Goal: Contribute content: Add original content to the website for others to see

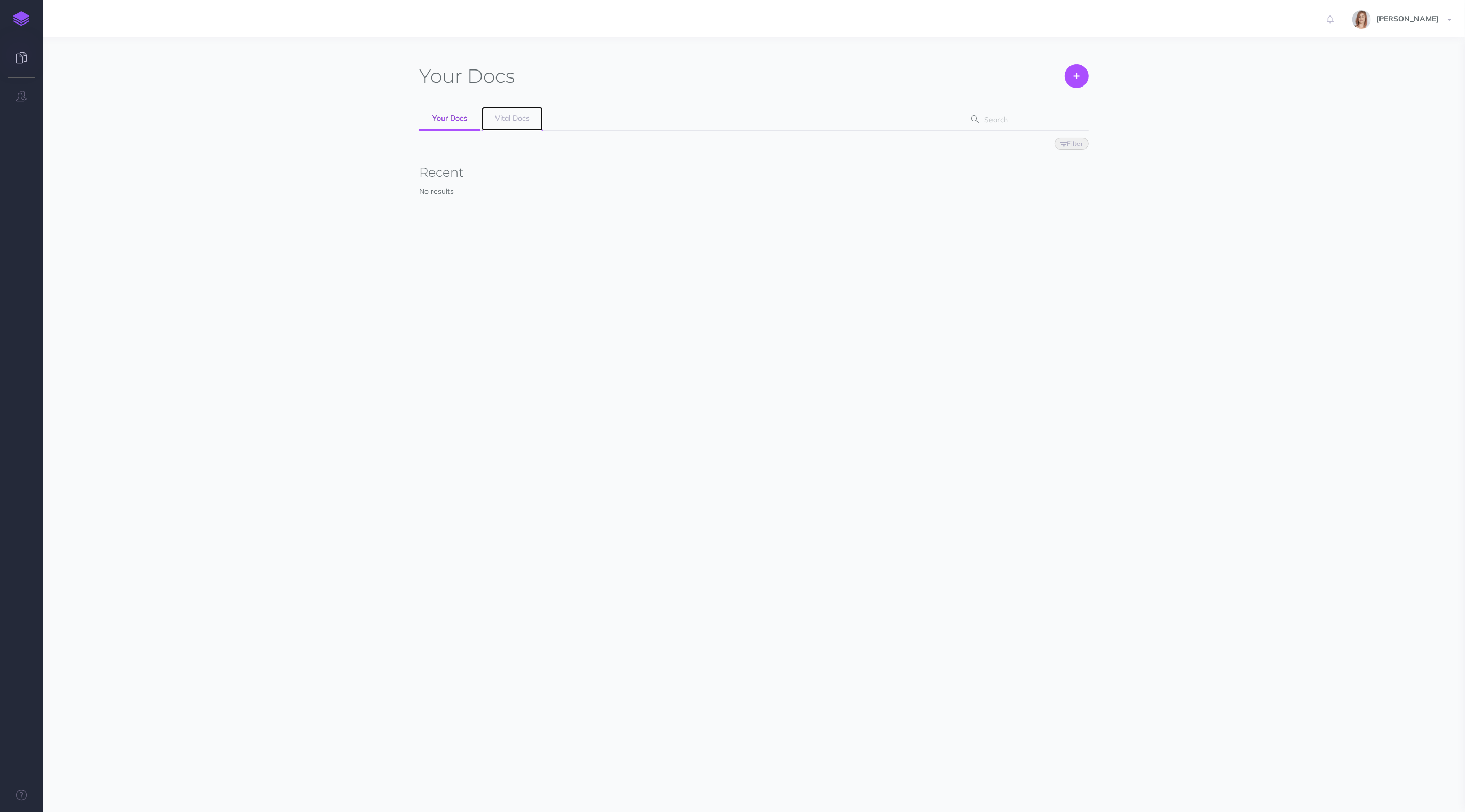
click at [506, 124] on link "Vital Docs" at bounding box center [512, 119] width 62 height 24
click at [590, 289] on div "Duplicate Export PDF Beta Markdown Beta Advanced Archive Open" at bounding box center [526, 279] width 213 height 40
click at [588, 280] on link "Open" at bounding box center [593, 279] width 57 height 18
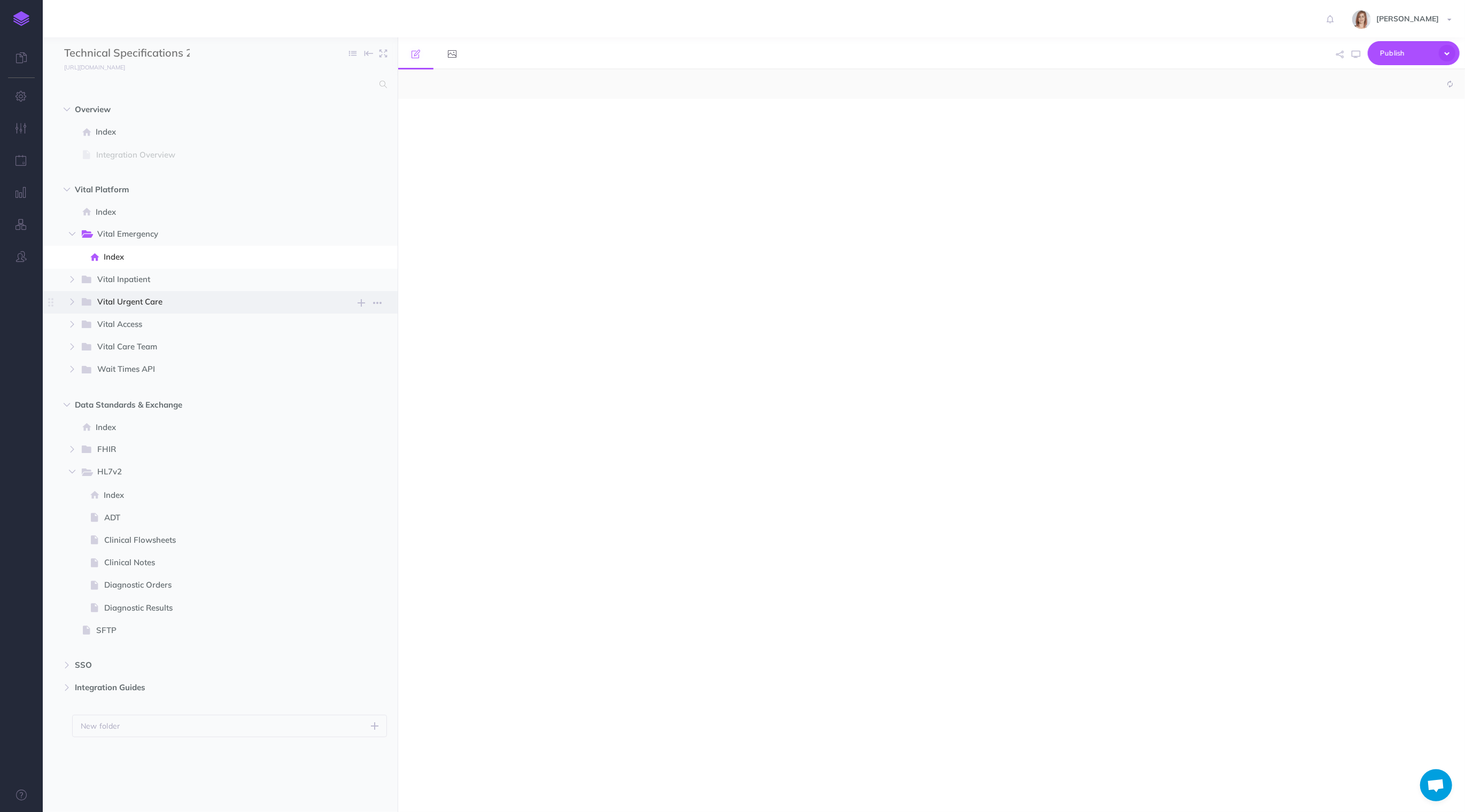
select select "null"
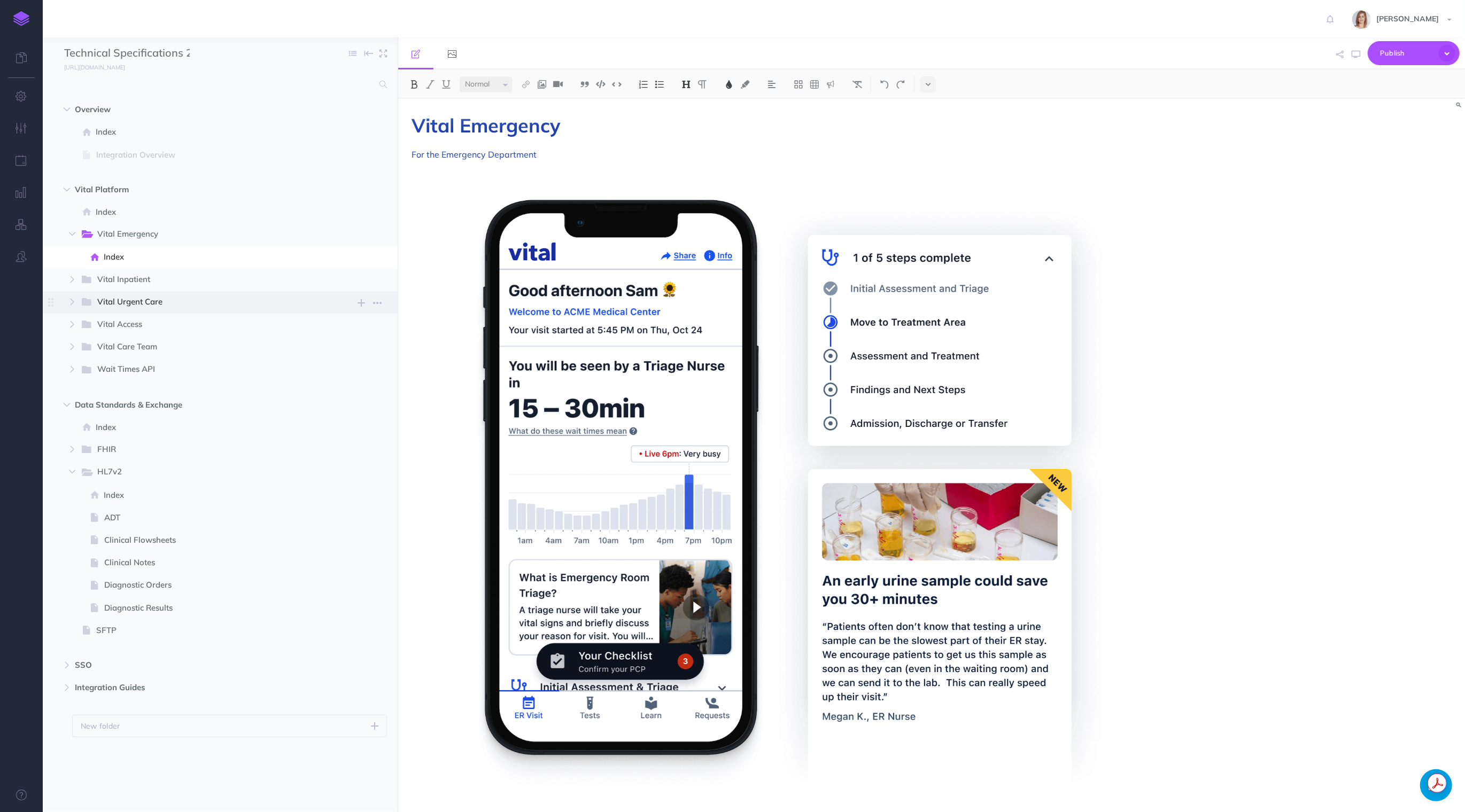
click at [176, 300] on span "Vital Urgent Care" at bounding box center [207, 302] width 220 height 14
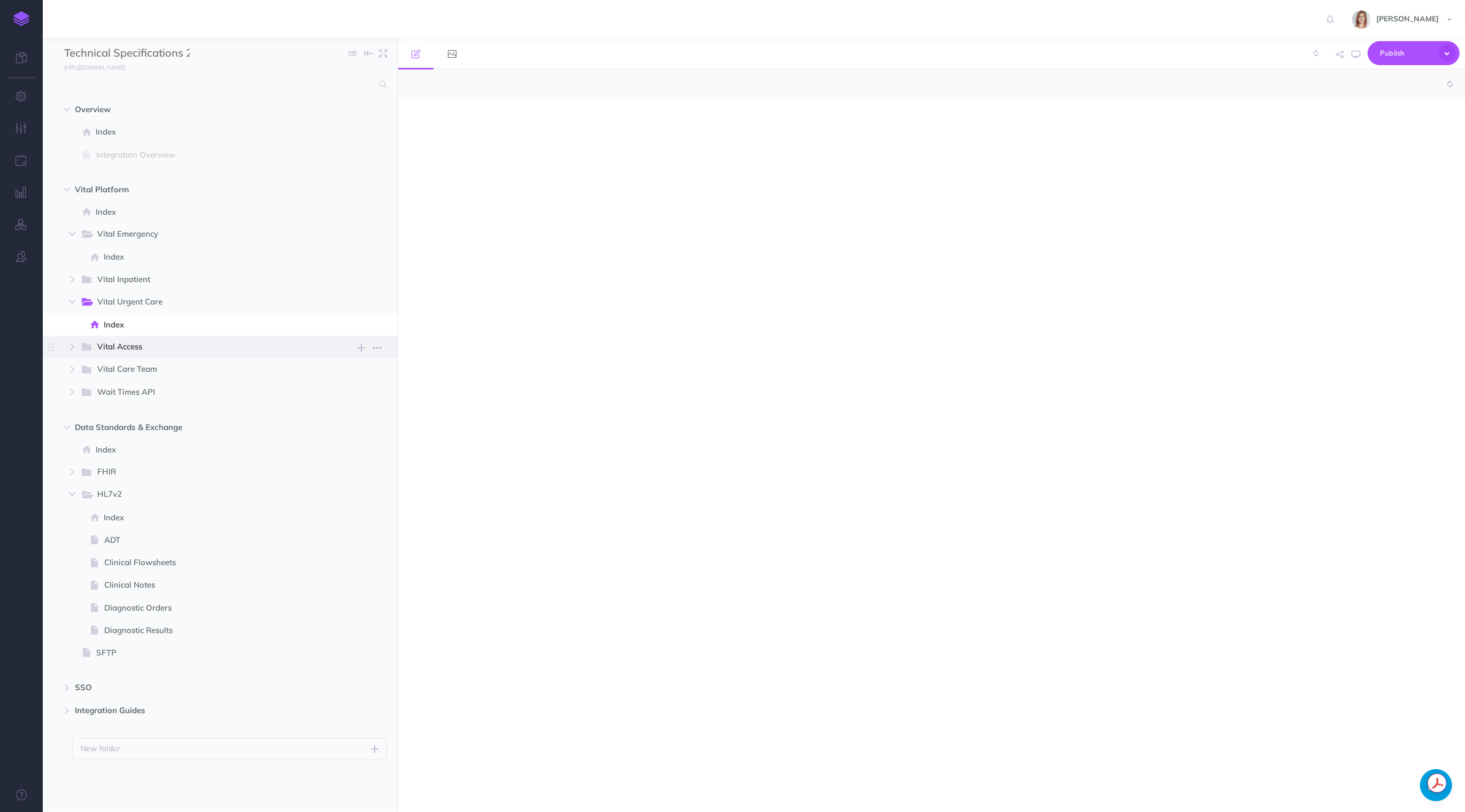
select select "null"
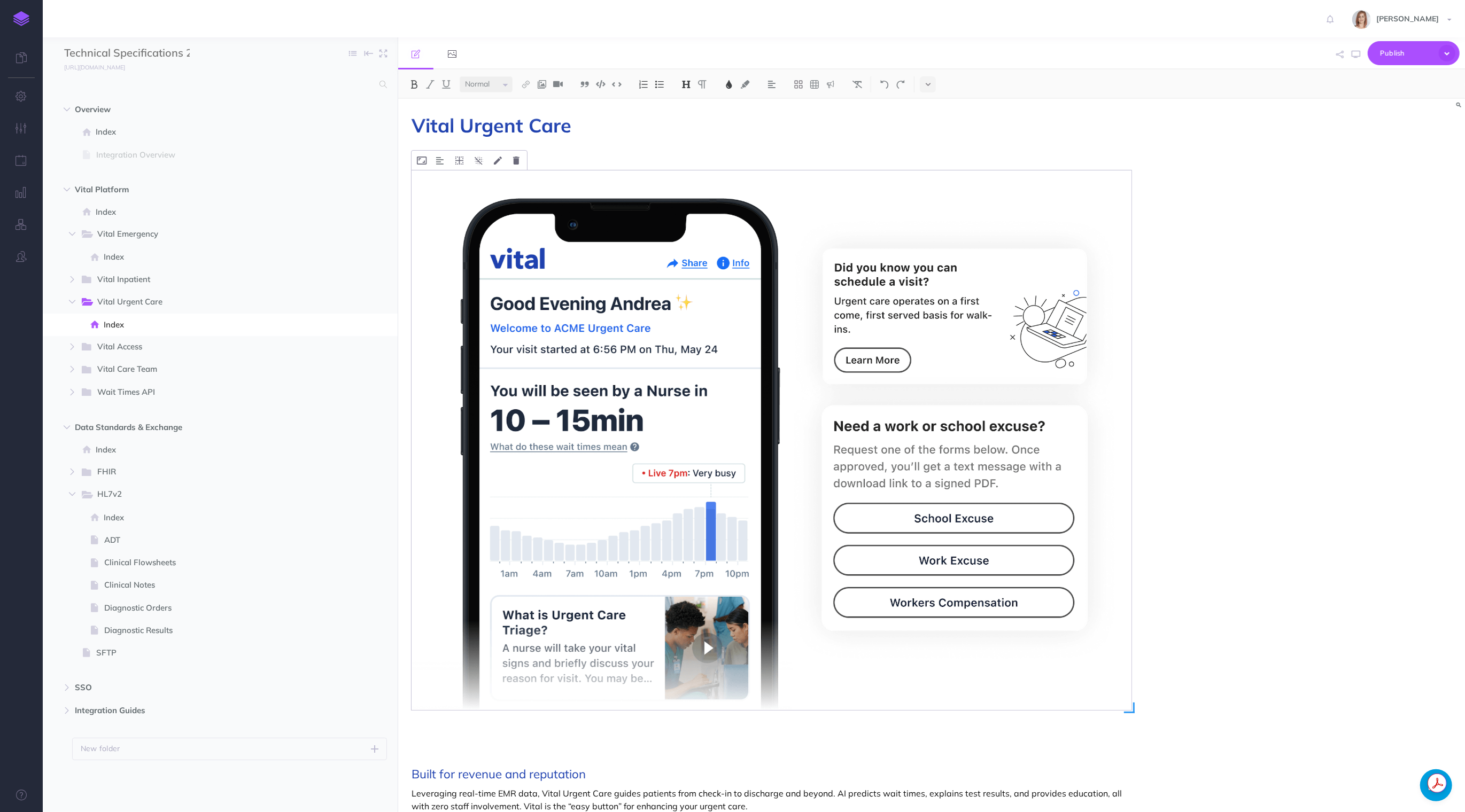
click at [567, 298] on img at bounding box center [771, 440] width 720 height 540
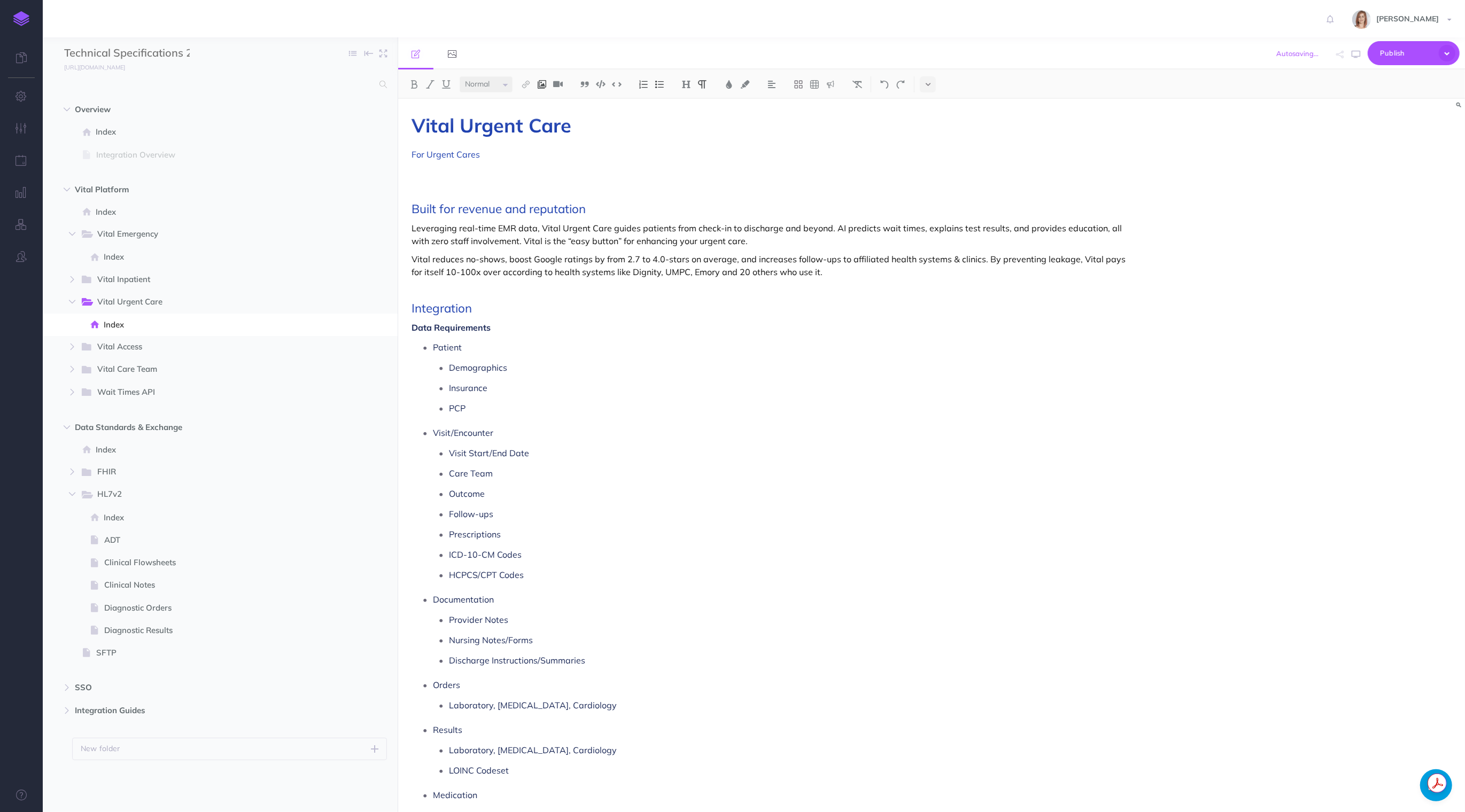
click at [544, 82] on img at bounding box center [542, 84] width 10 height 9
click at [544, 102] on icon at bounding box center [542, 102] width 9 height 7
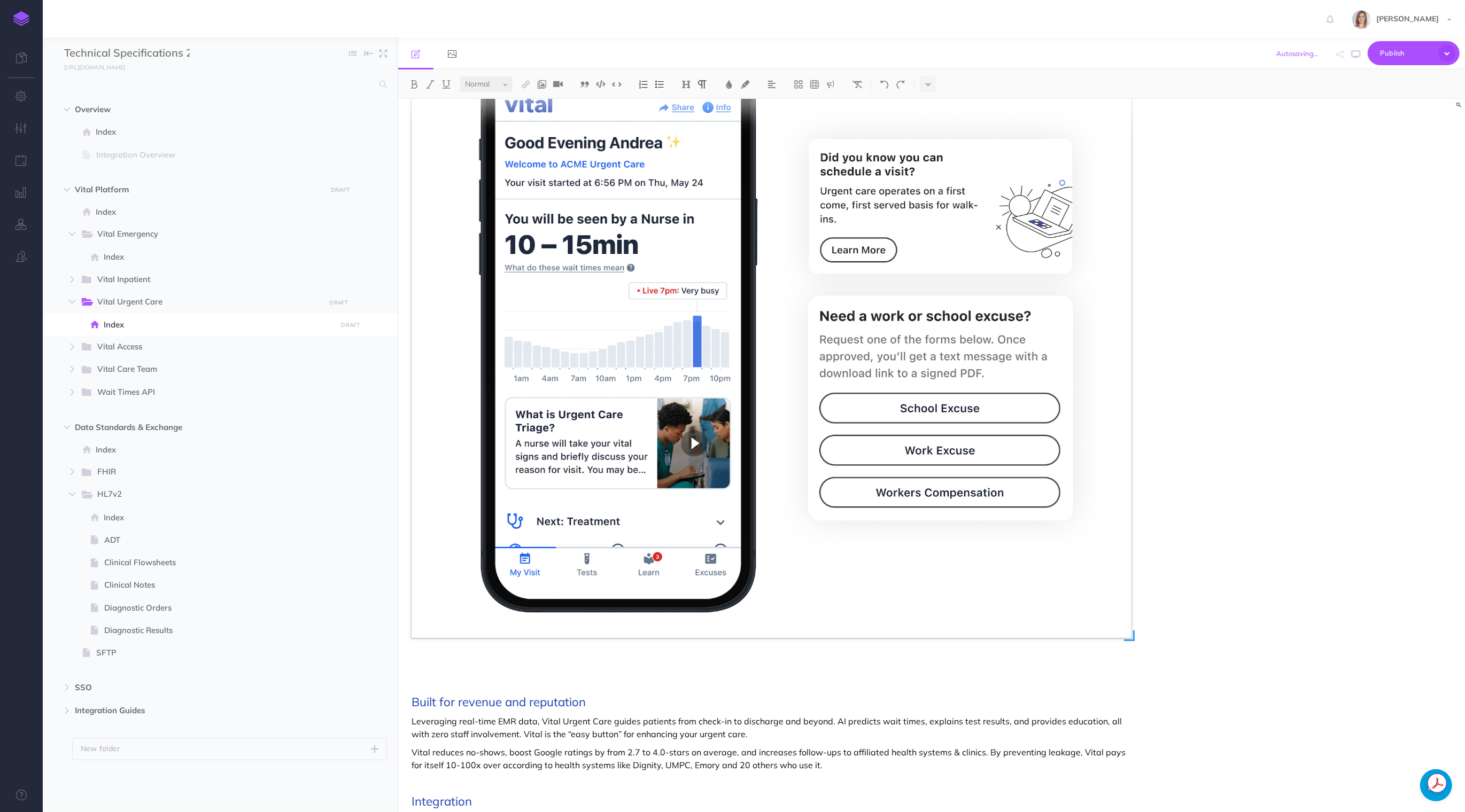
scroll to position [306, 0]
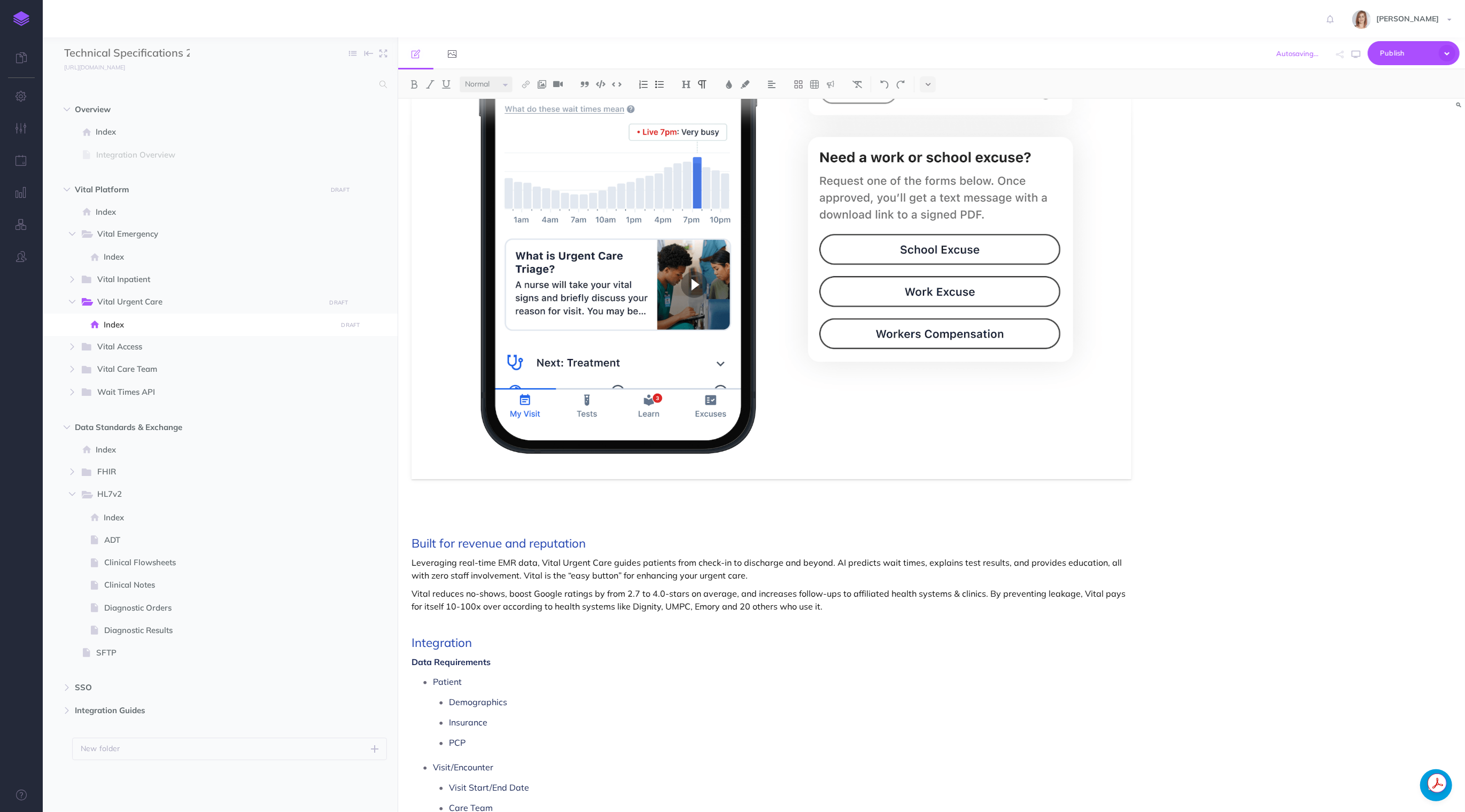
click at [610, 577] on p "Leveraging real-time EMR data, Vital Urgent Care guides patients from check-in …" at bounding box center [771, 569] width 720 height 26
click at [507, 522] on p at bounding box center [771, 525] width 720 height 13
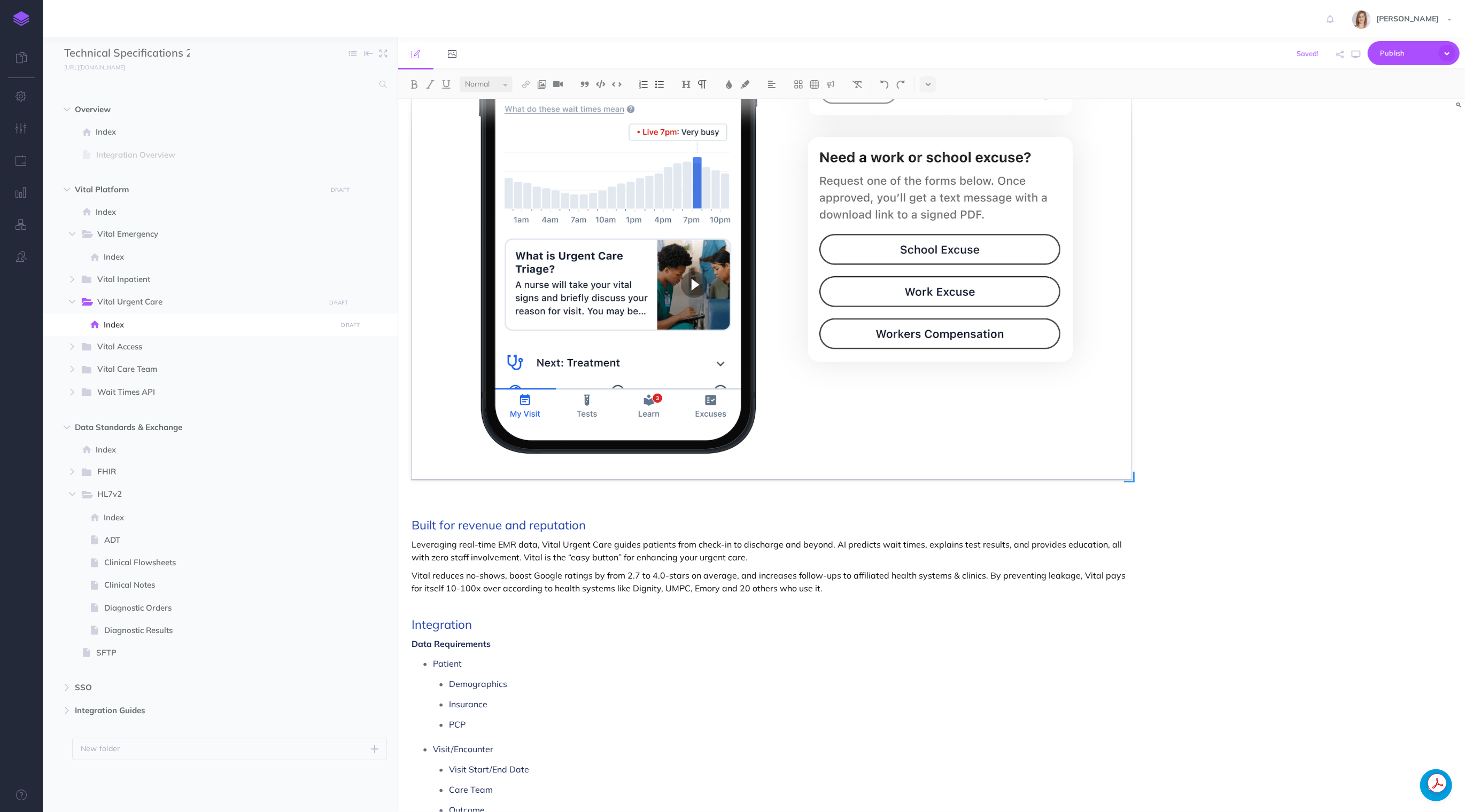
click at [507, 366] on img at bounding box center [771, 172] width 720 height 615
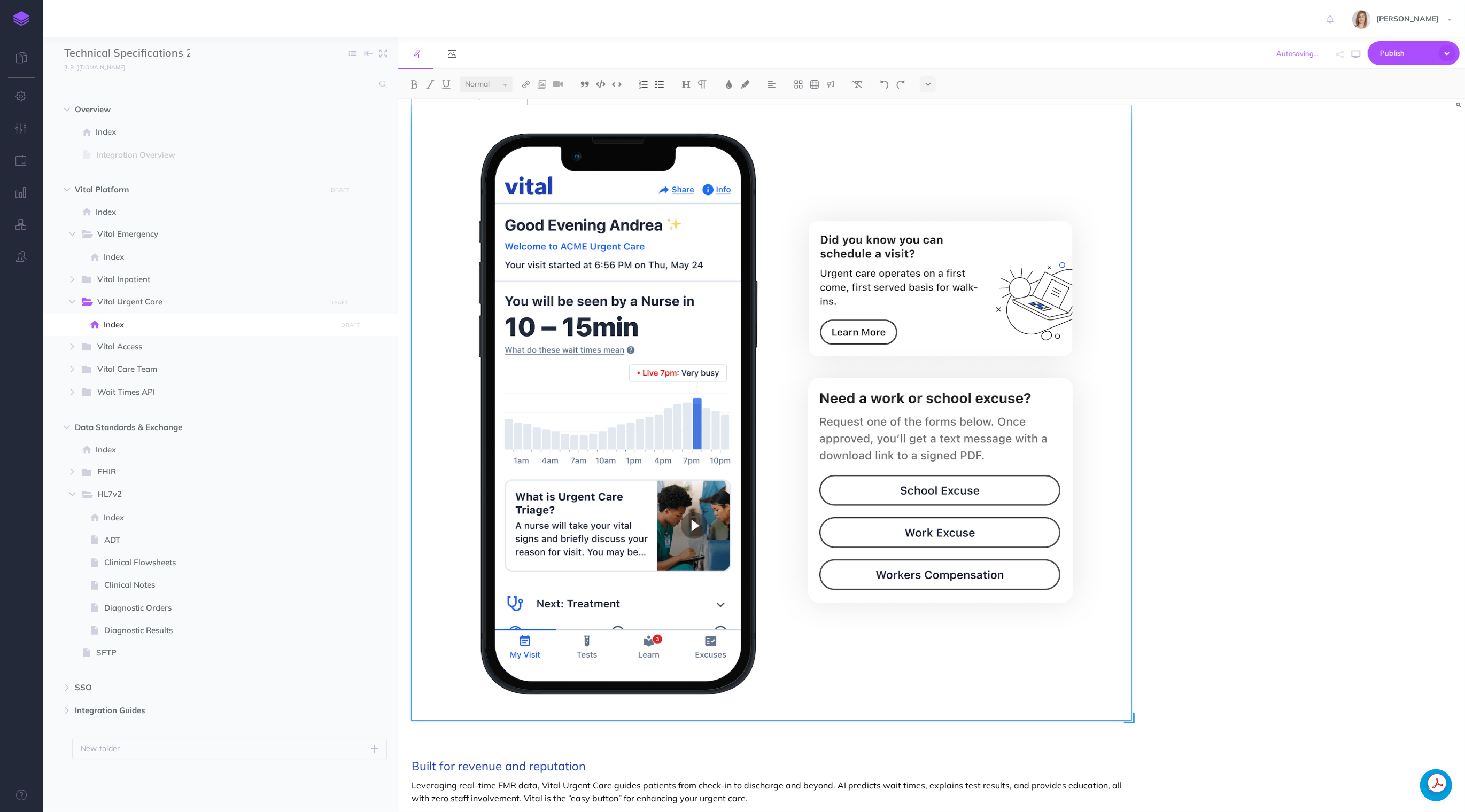
scroll to position [0, 0]
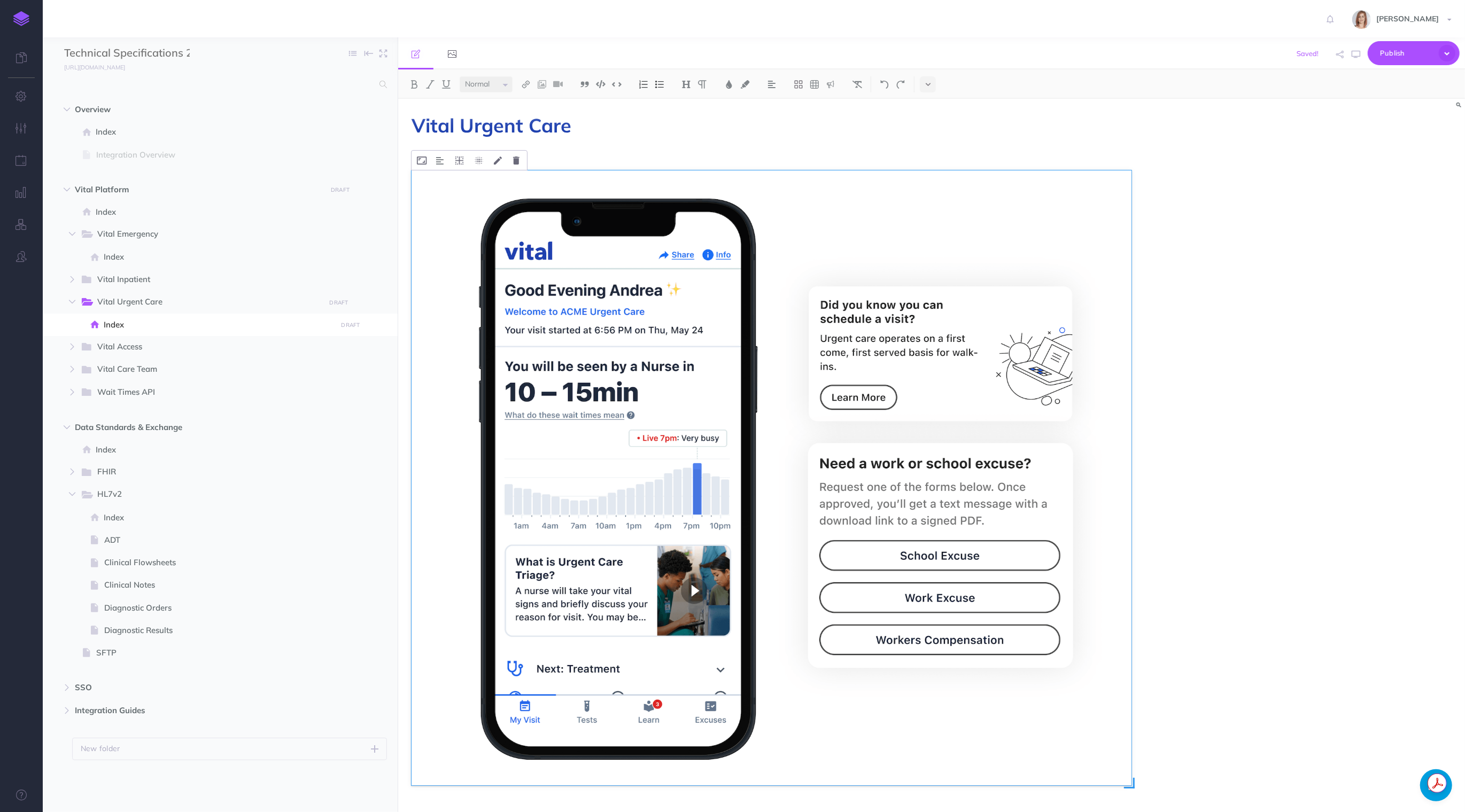
click at [488, 206] on img at bounding box center [771, 478] width 720 height 615
click at [478, 159] on icon at bounding box center [479, 161] width 9 height 8
click at [1220, 267] on div "Vital Urgent Care For Urgent Cares Built for revenue and reputation Leveraging …" at bounding box center [931, 456] width 1067 height 713
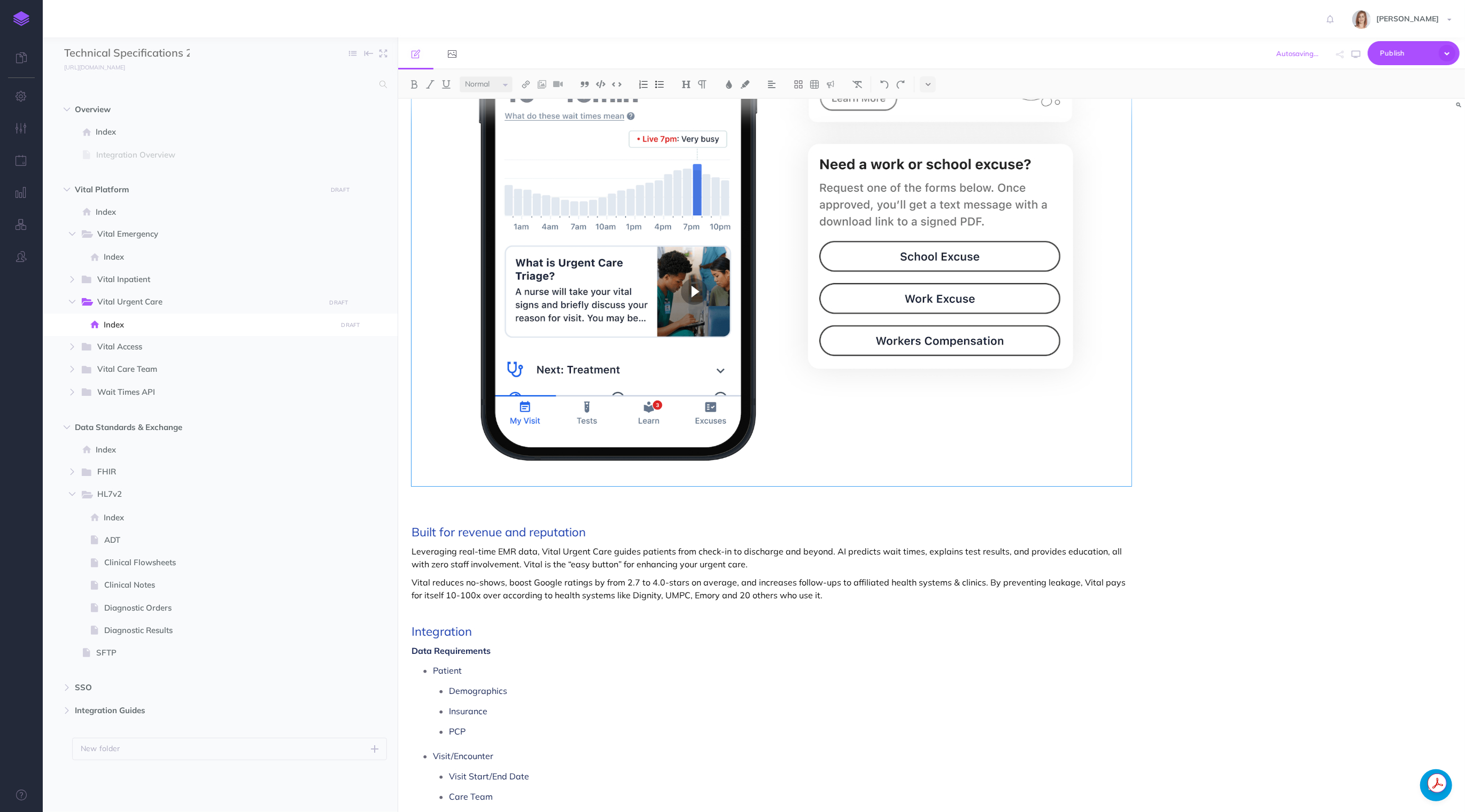
scroll to position [329, 0]
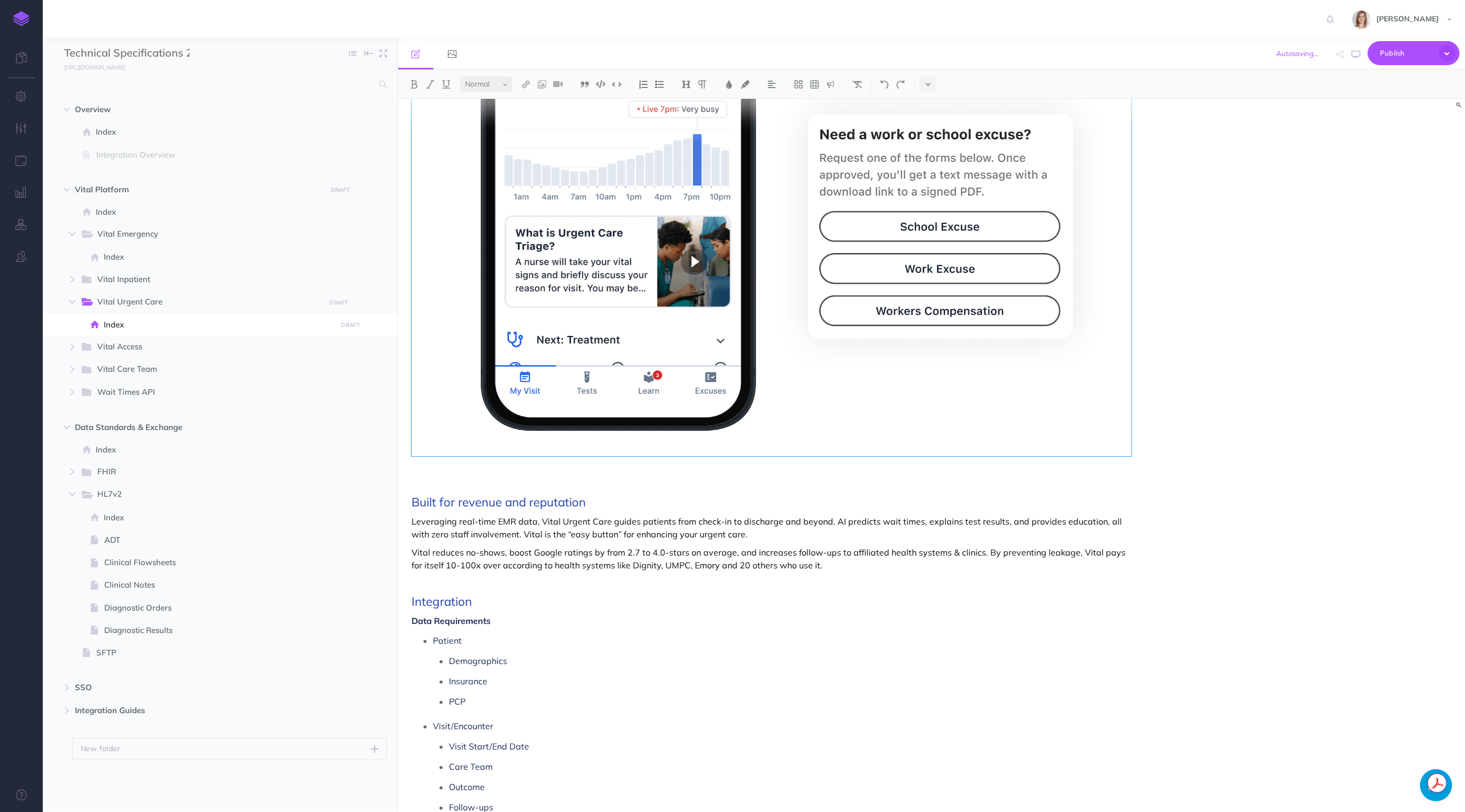
click at [1220, 267] on div "Vital Urgent Care For Urgent Cares Built for revenue and reputation Leveraging …" at bounding box center [931, 456] width 1067 height 713
click at [557, 532] on p "Leveraging real-time EMR data, Vital Urgent Care guides patients from check-in …" at bounding box center [771, 528] width 720 height 26
click at [110, 259] on span "Index" at bounding box center [219, 257] width 230 height 13
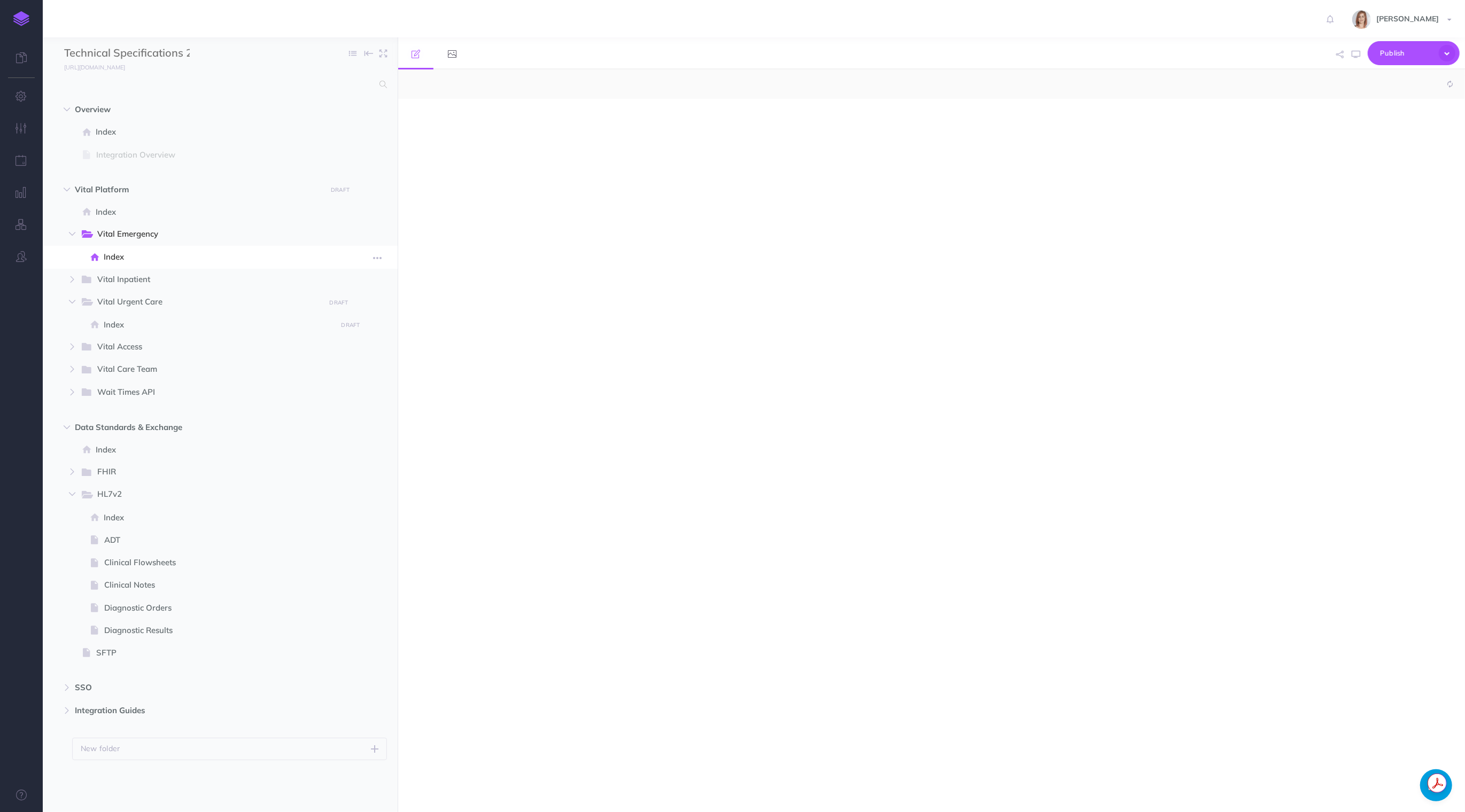
select select "null"
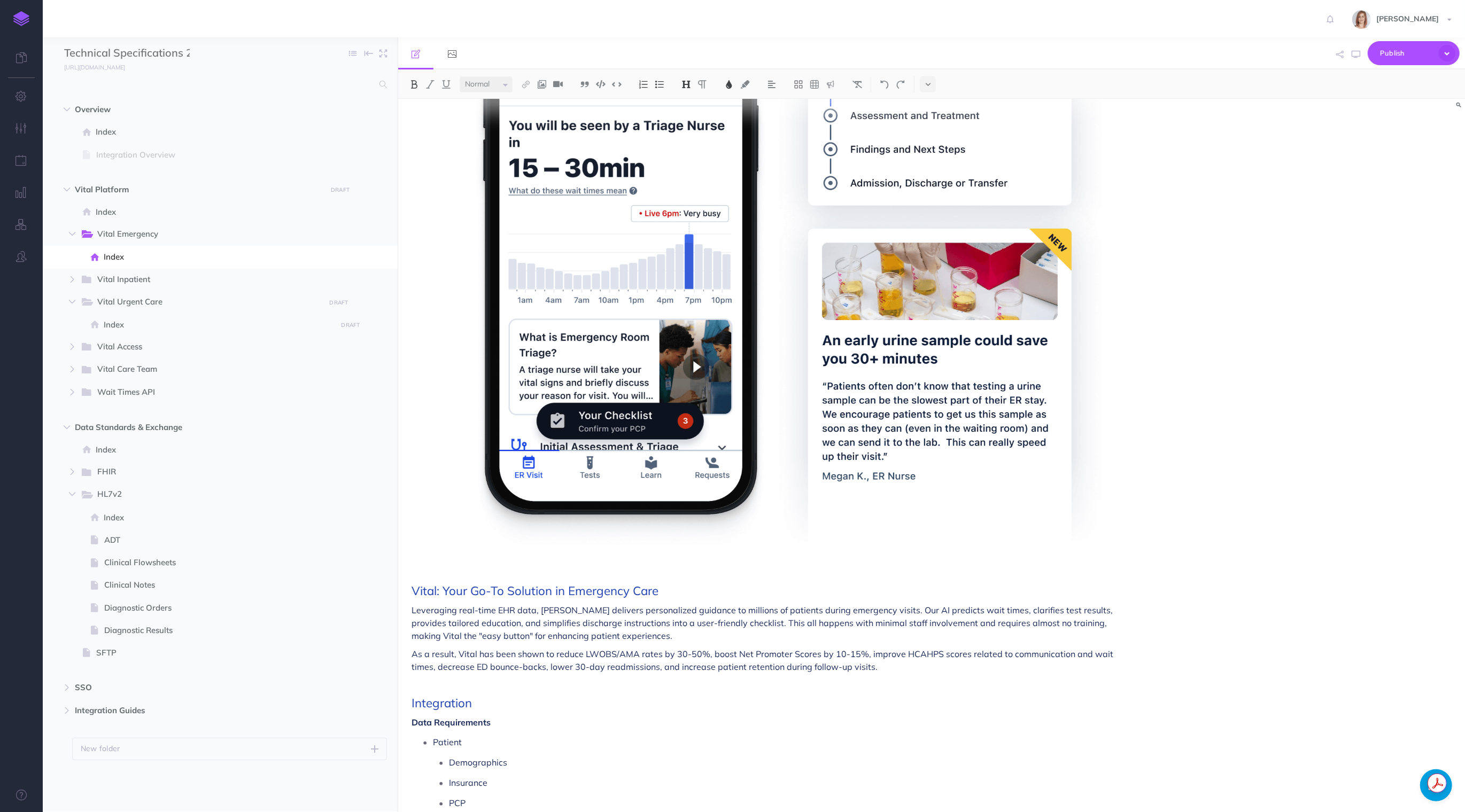
scroll to position [246, 0]
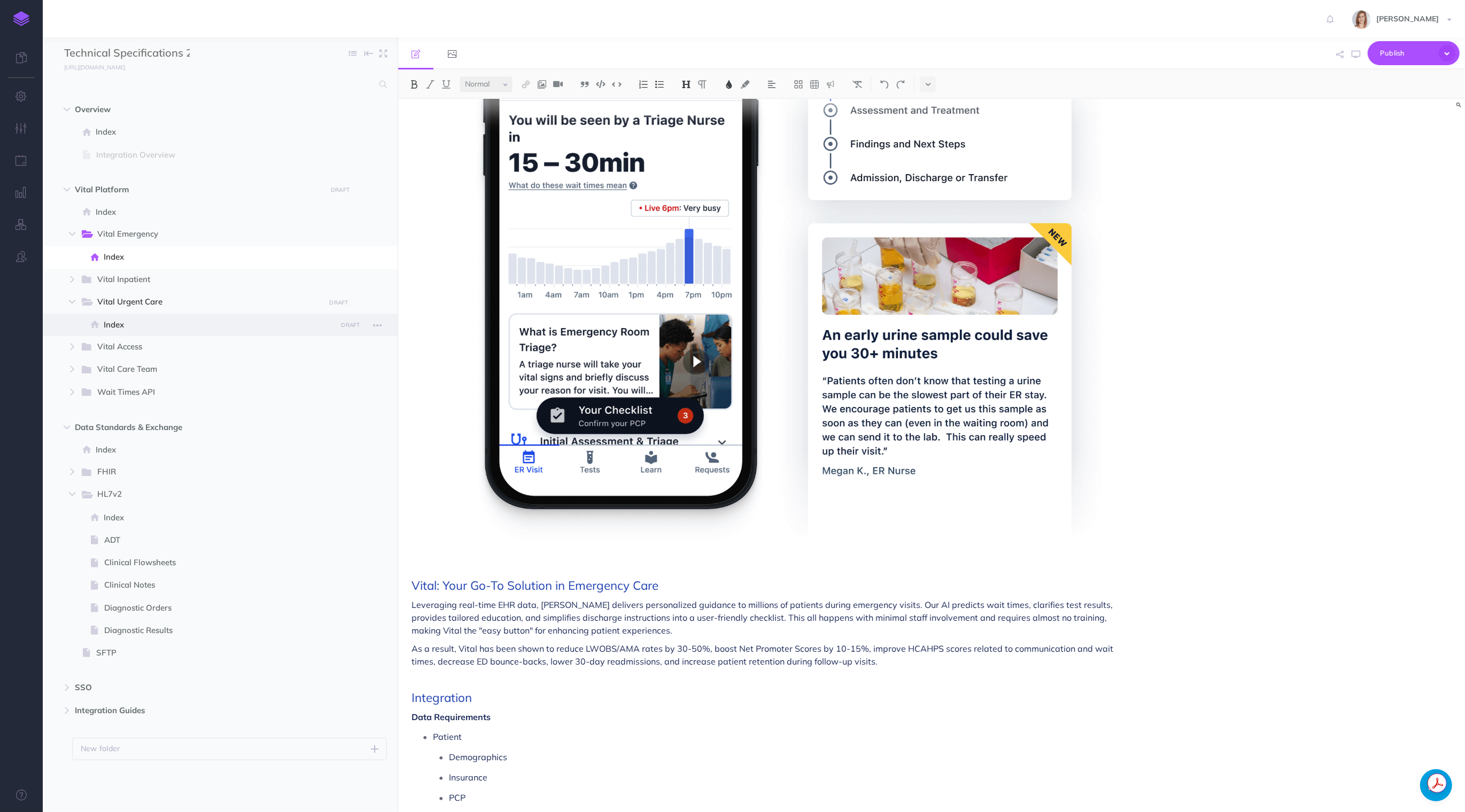
click at [152, 319] on span "Index" at bounding box center [219, 325] width 230 height 13
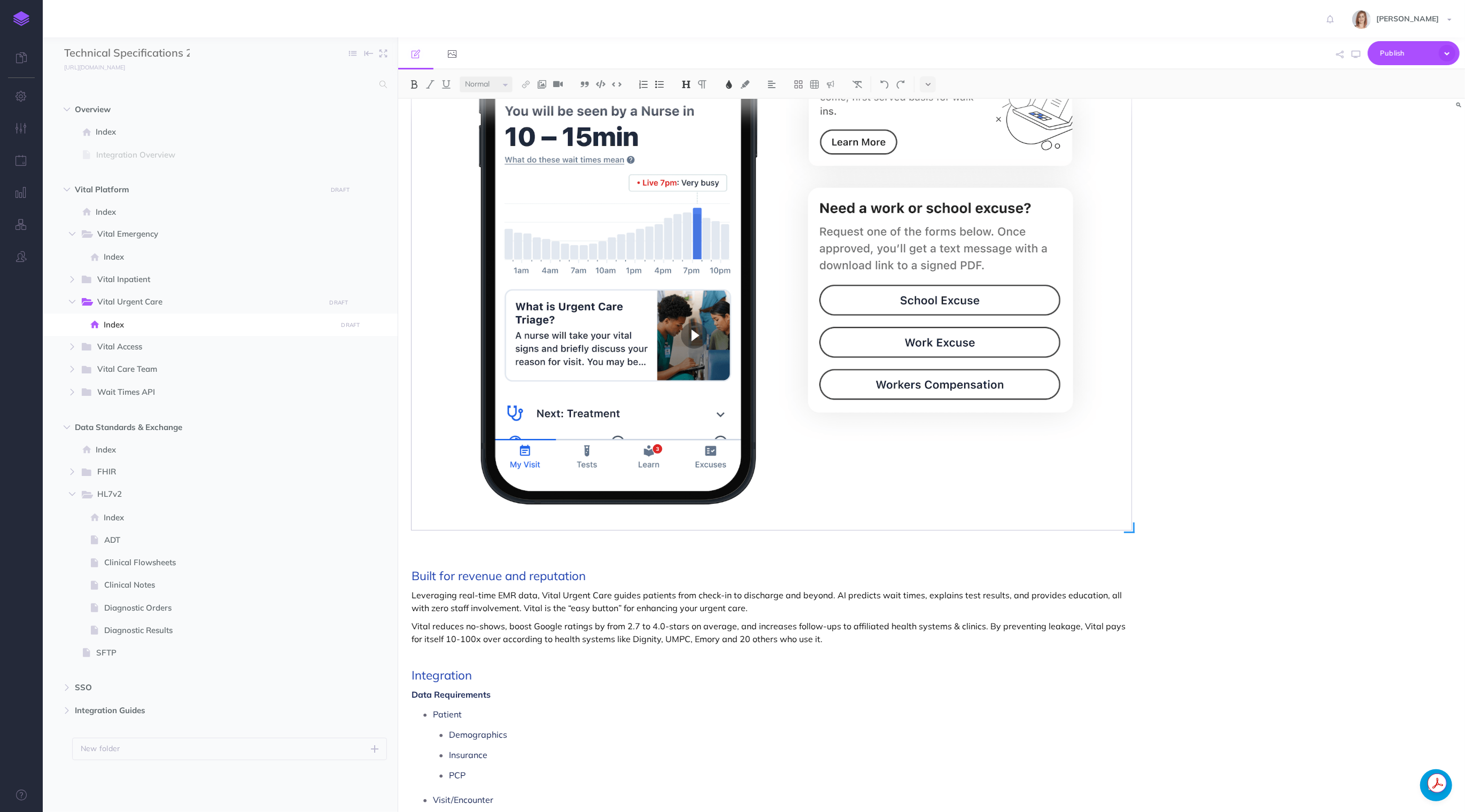
scroll to position [247, 0]
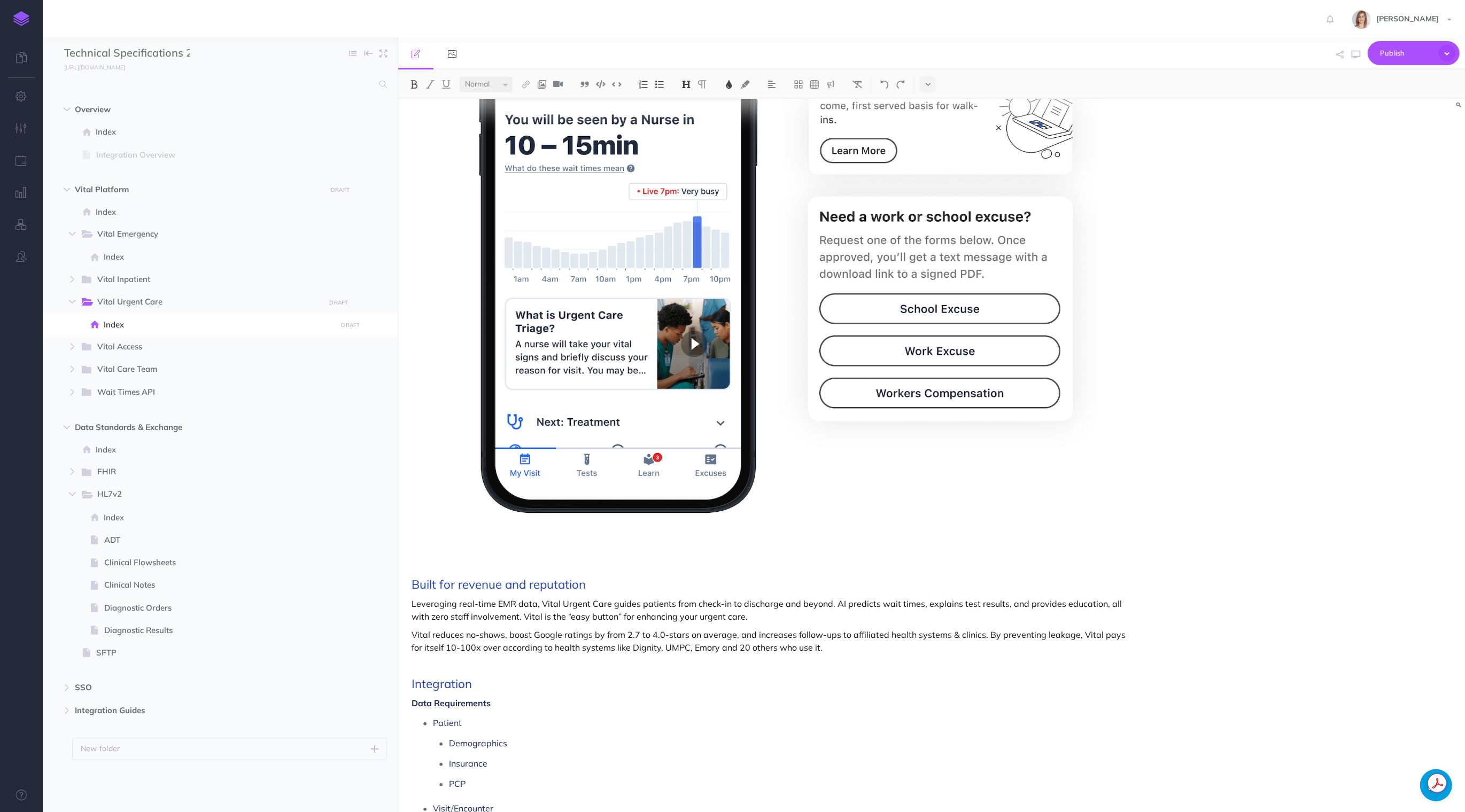
select select "small"
click at [411, 577] on div "Vital Urgent Care For Urgent Cares Built for revenue and reputation Leveraging …" at bounding box center [771, 592] width 747 height 1482
click at [1388, 58] on span "Publish" at bounding box center [1407, 53] width 54 height 17
click at [341, 186] on small "PUBLISH" at bounding box center [339, 190] width 24 height 7
click at [334, 274] on button "Publish" at bounding box center [331, 280] width 35 height 18
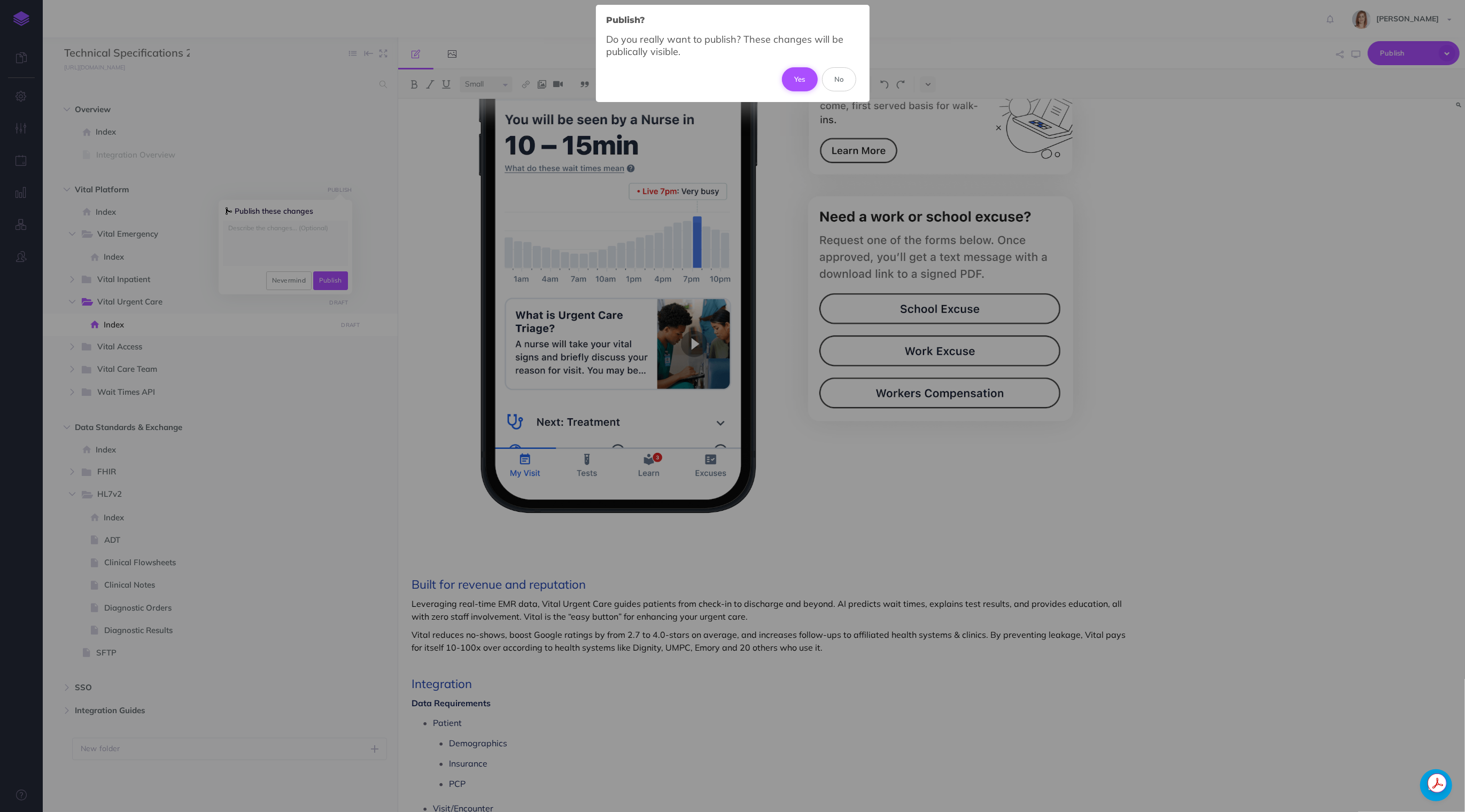
click at [798, 75] on button "Yes" at bounding box center [800, 79] width 36 height 24
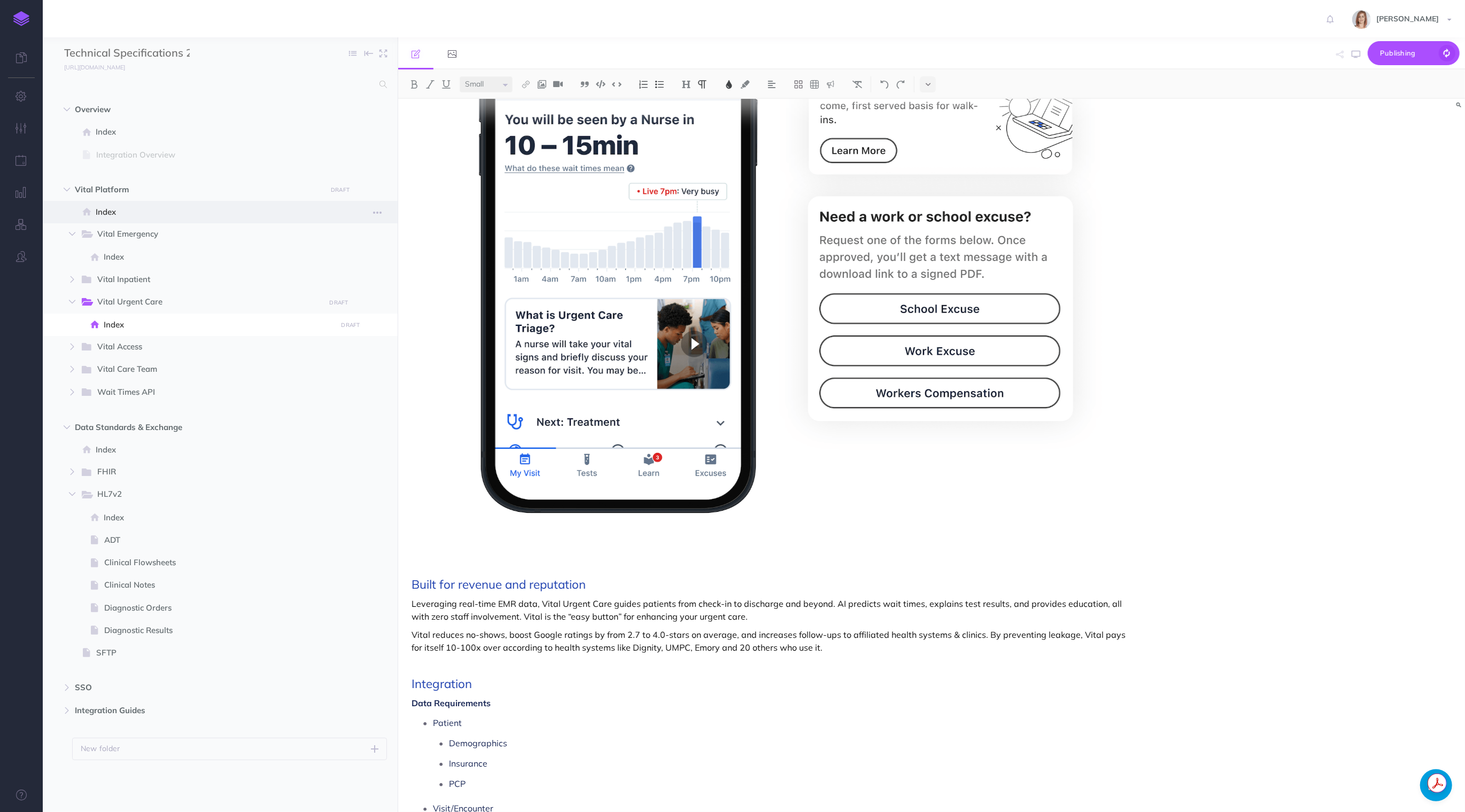
click at [224, 209] on span "Index" at bounding box center [215, 212] width 238 height 13
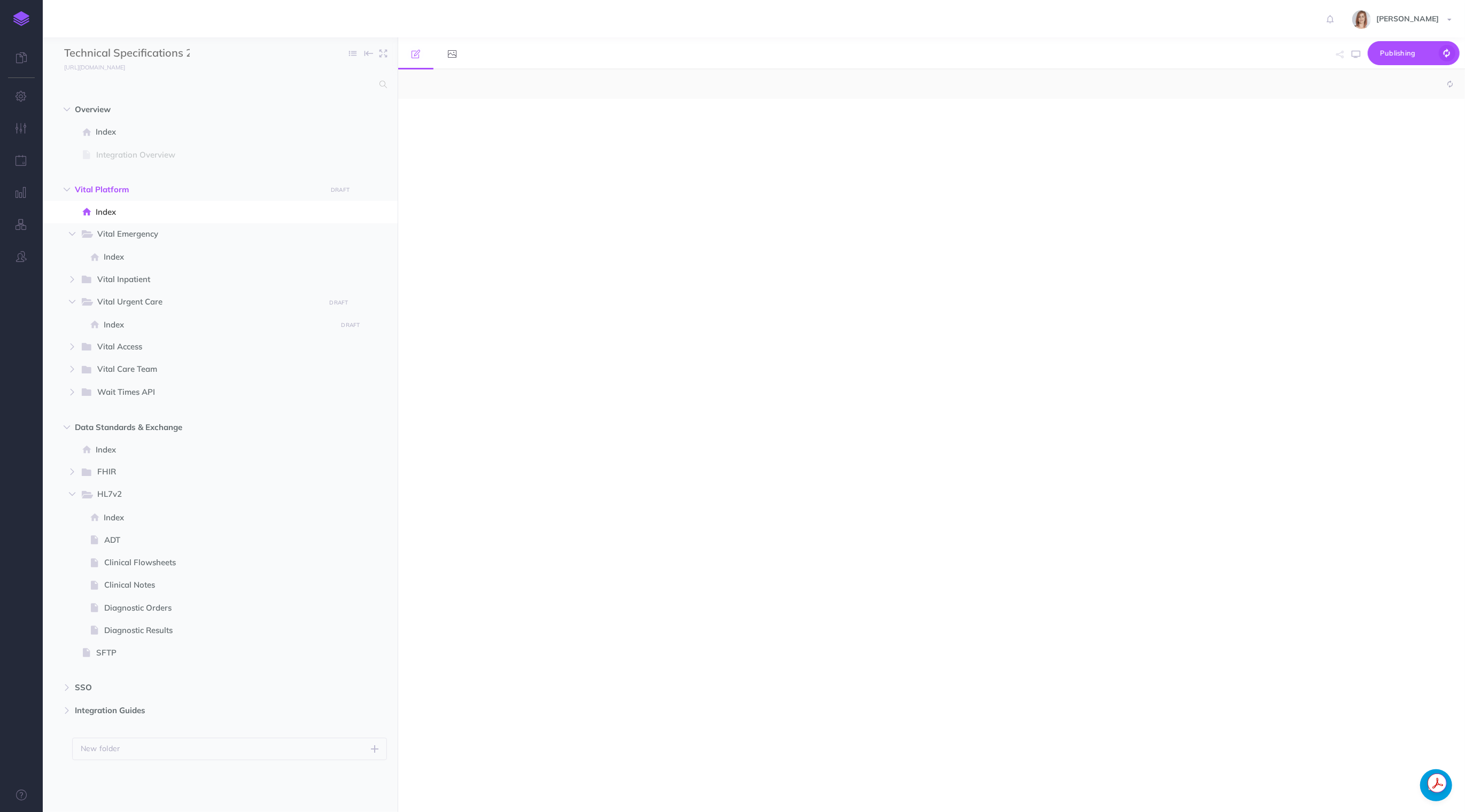
select select "null"
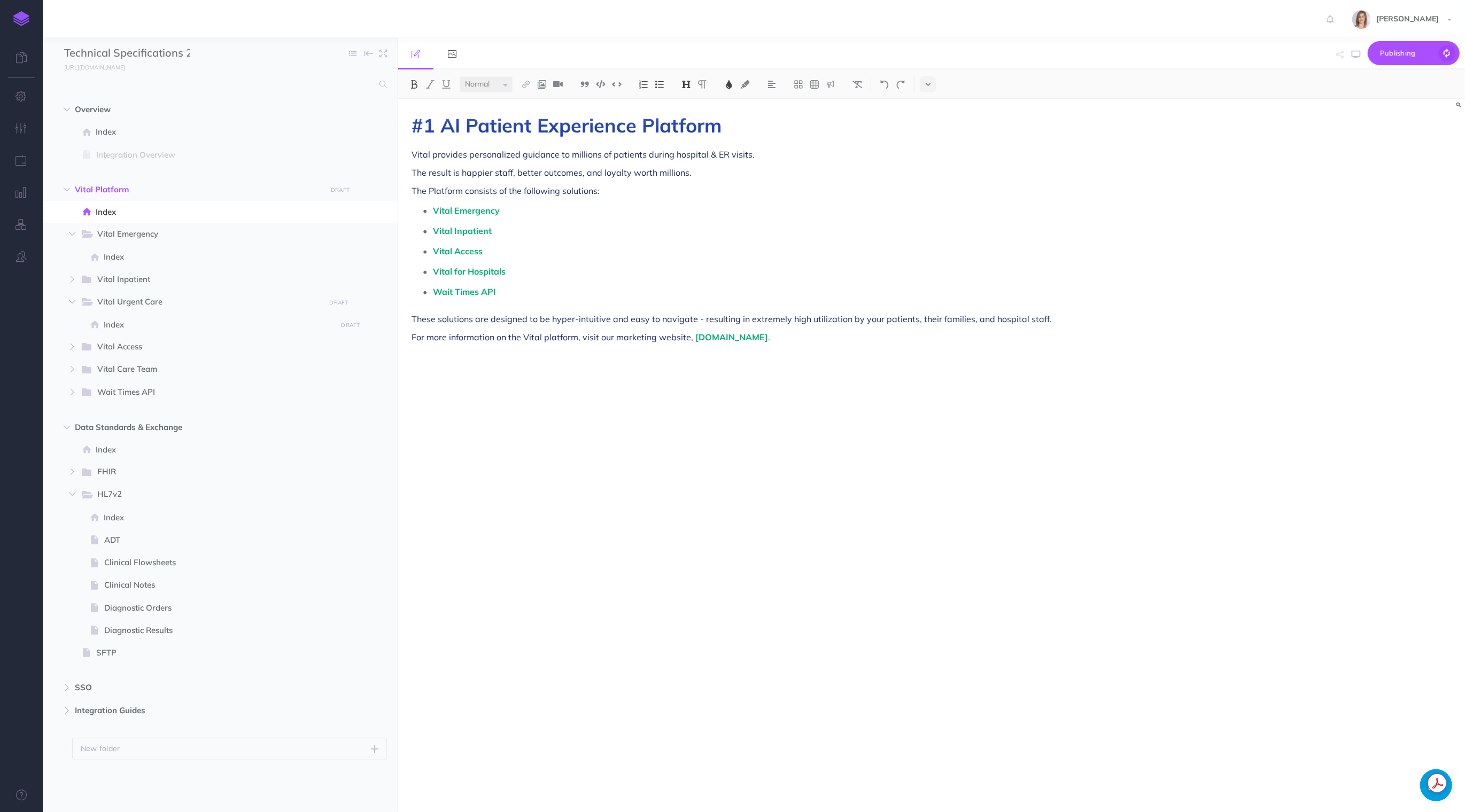
click at [512, 232] on p "Vital Inpatient" at bounding box center [782, 231] width 698 height 16
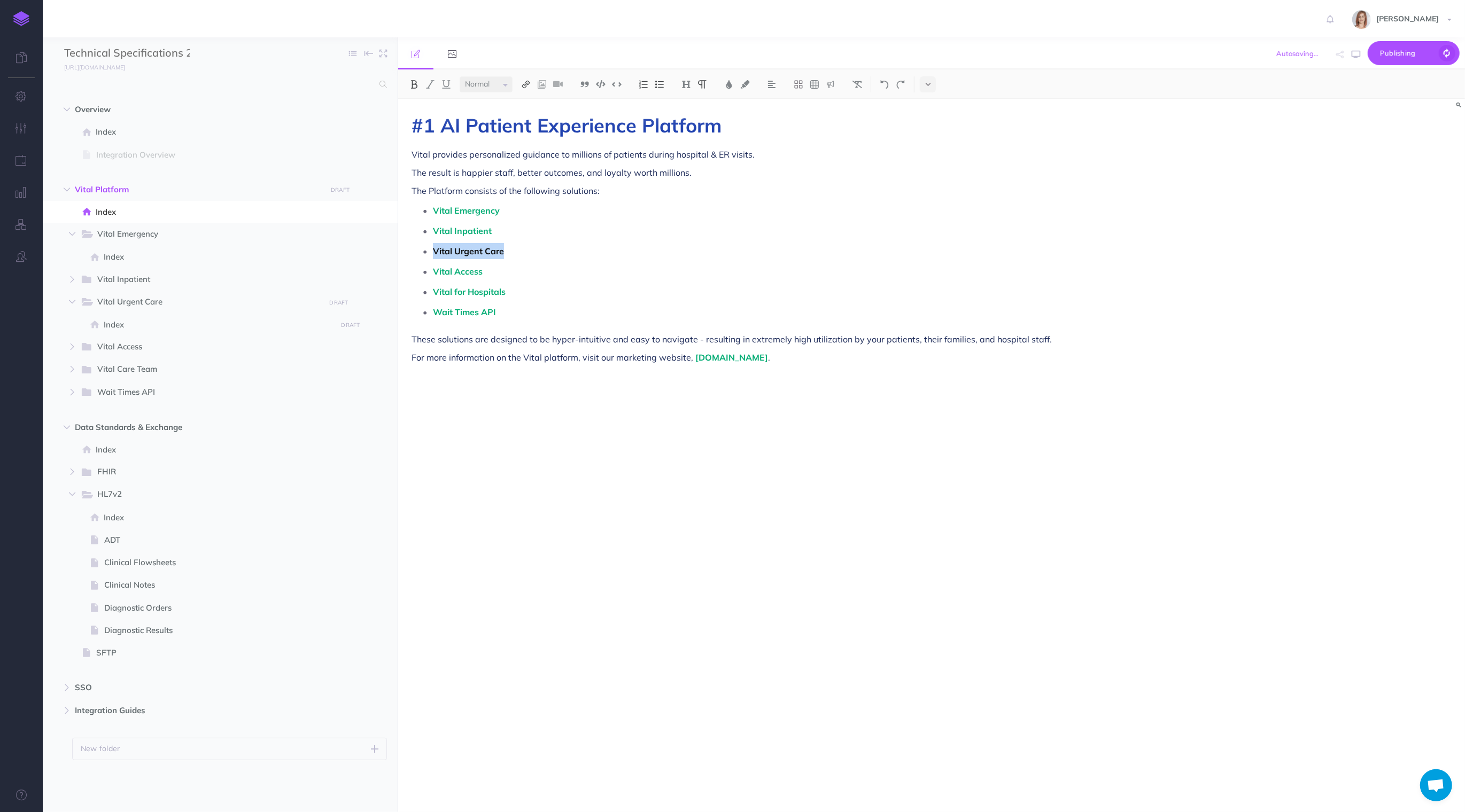
click at [530, 85] on img at bounding box center [526, 84] width 10 height 9
click at [529, 116] on icon at bounding box center [526, 119] width 9 height 7
select select
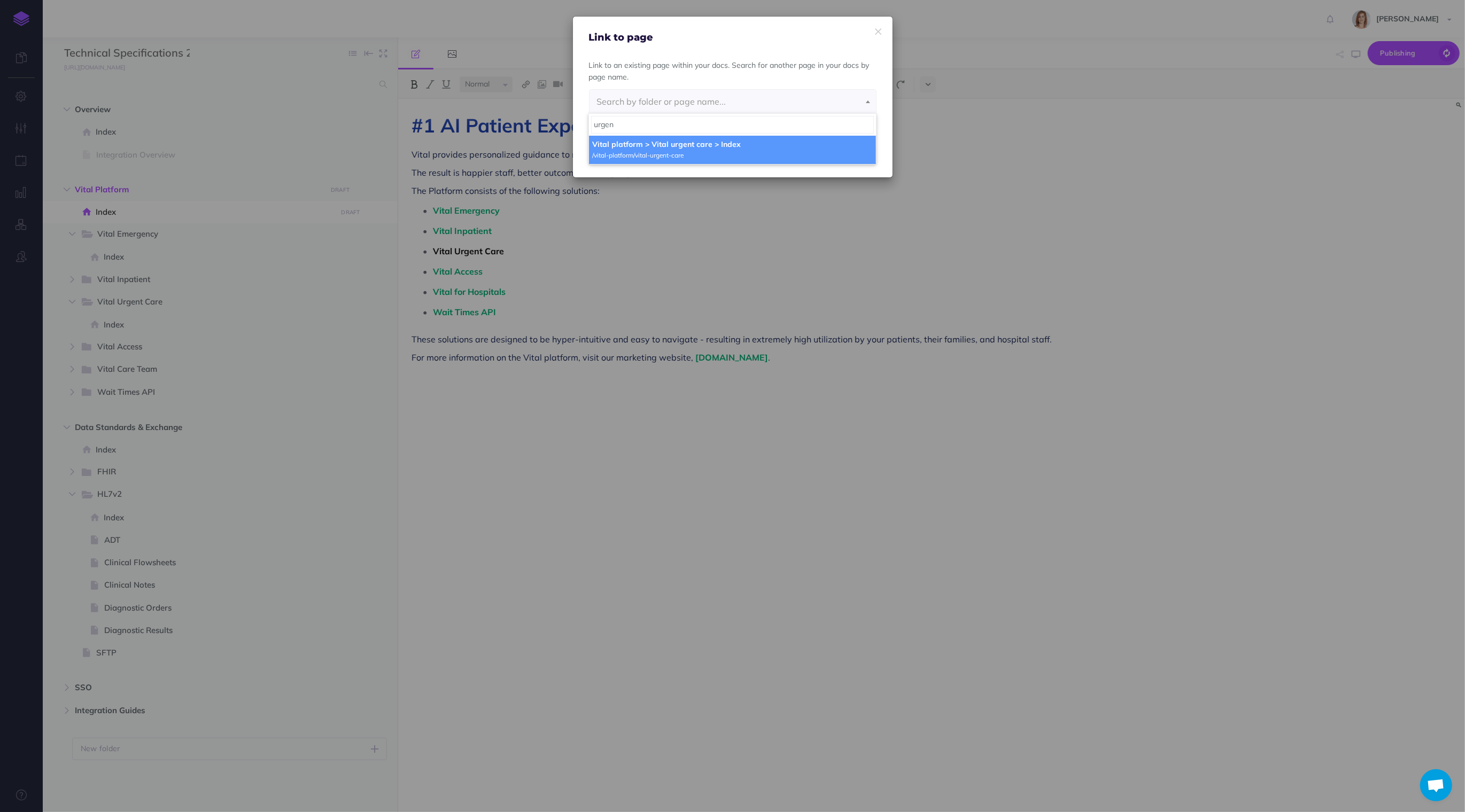
type input "urgen"
select select "X0L-P97G-9P1-USR"
click at [807, 149] on button "Insert" at bounding box center [806, 150] width 44 height 24
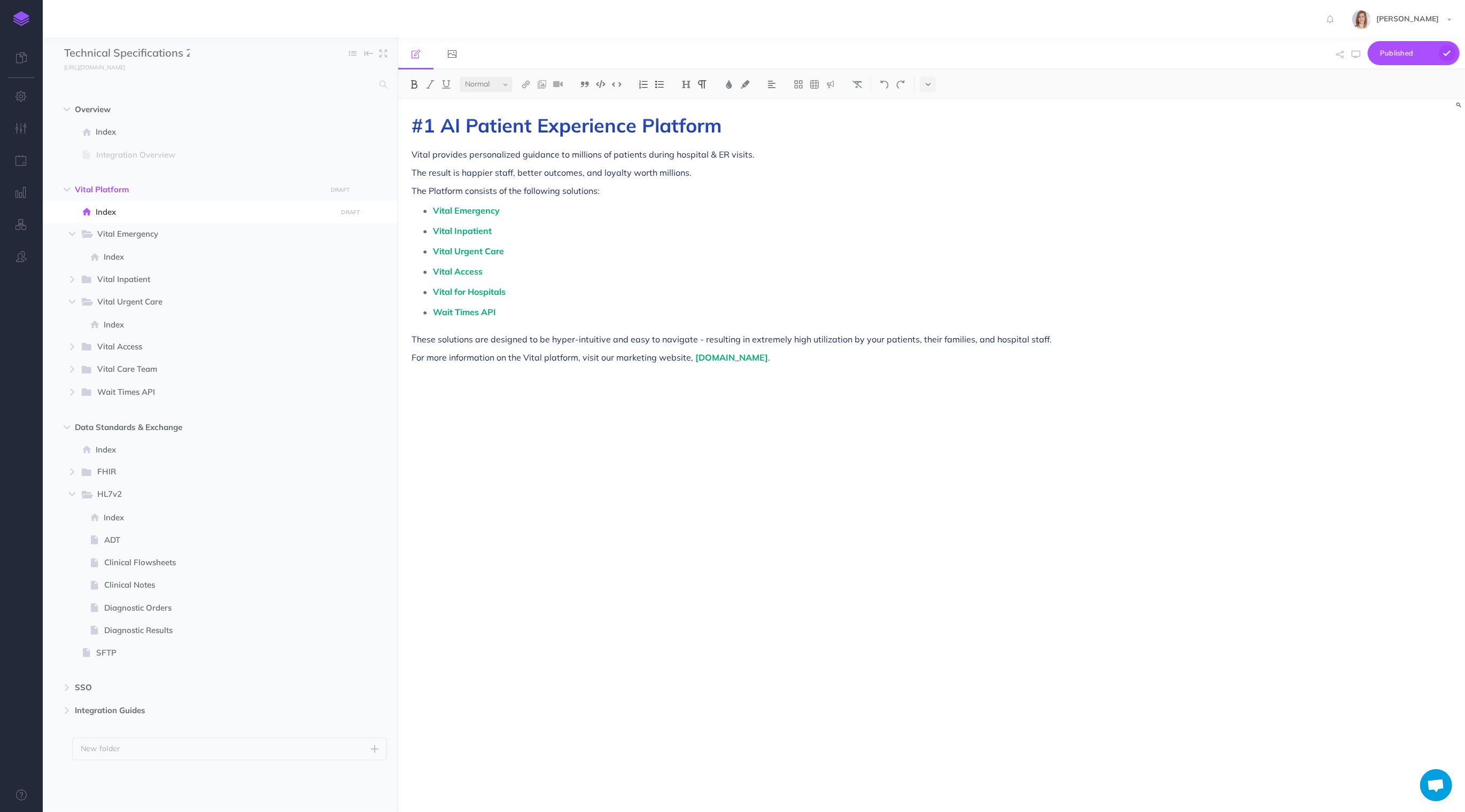
click at [679, 306] on p "Wait Times API" at bounding box center [782, 312] width 698 height 16
click at [596, 495] on div "#1 AI Patient Experience Platform Vital provides personalized guidance to milli…" at bounding box center [771, 450] width 747 height 703
click at [1382, 59] on span "Publish" at bounding box center [1407, 53] width 54 height 17
click at [1380, 130] on h4 "Publish" at bounding box center [1396, 126] width 107 height 7
click at [341, 188] on small "PUBLISH" at bounding box center [339, 190] width 24 height 7
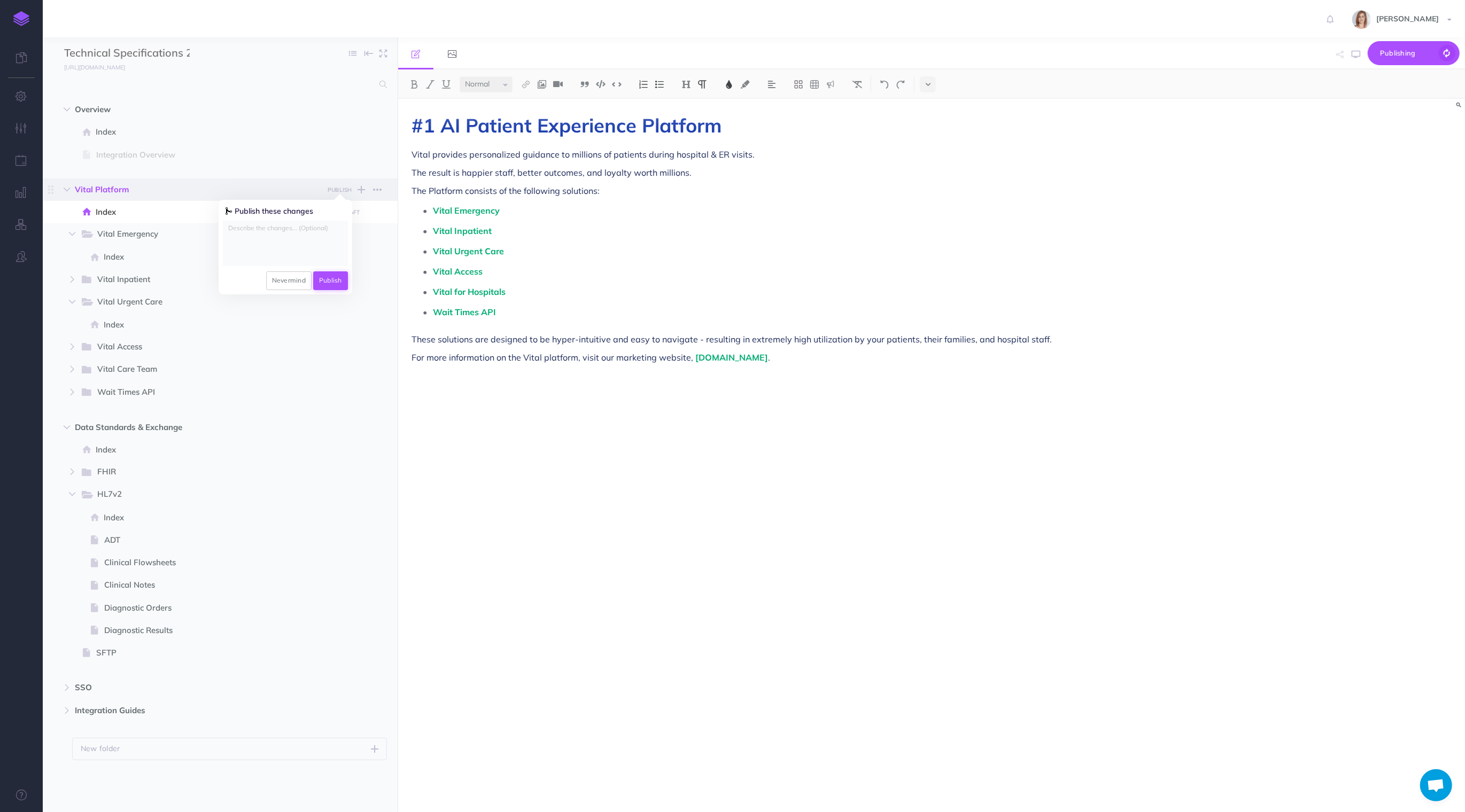
click at [339, 279] on button "Publish" at bounding box center [331, 280] width 35 height 18
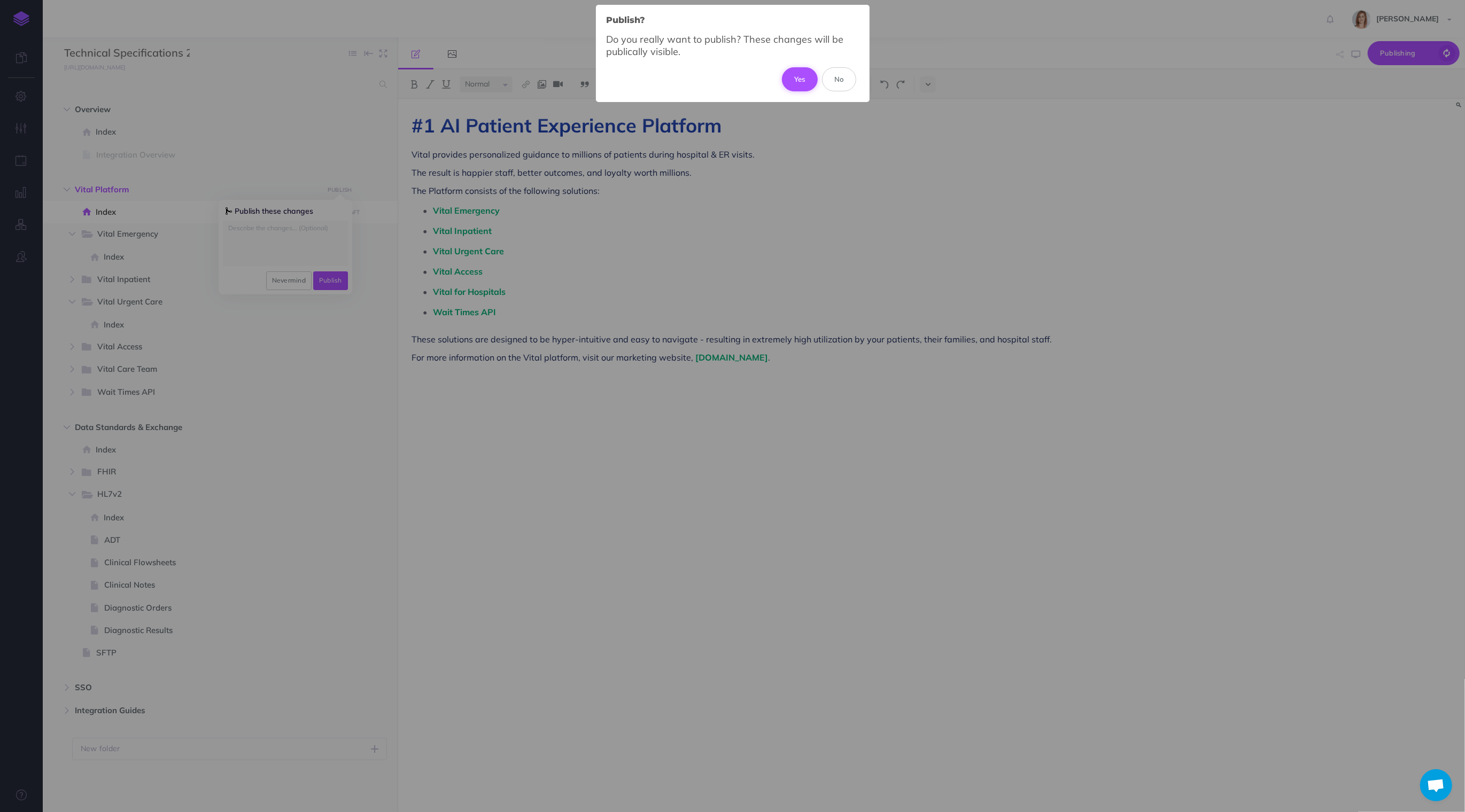
click at [793, 79] on button "Yes" at bounding box center [800, 79] width 36 height 24
